Goal: Find contact information: Find contact information

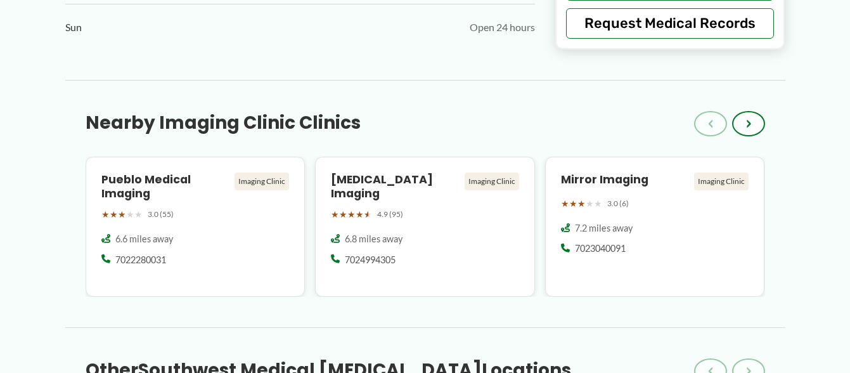
scroll to position [1471, 0]
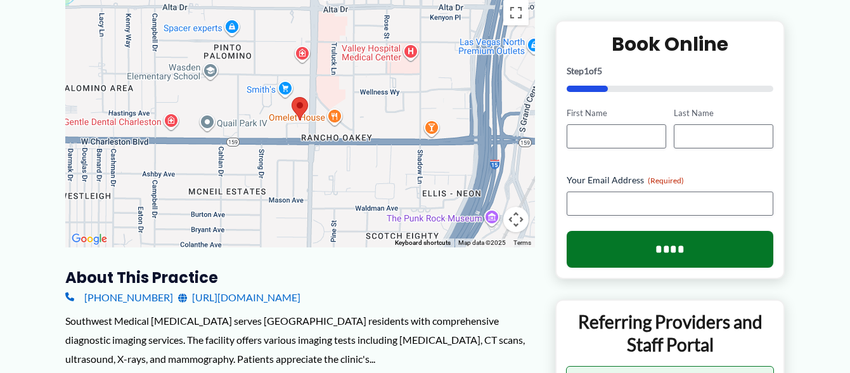
click at [224, 295] on link "[URL][DOMAIN_NAME]" at bounding box center [239, 297] width 122 height 19
